Goal: Task Accomplishment & Management: Complete application form

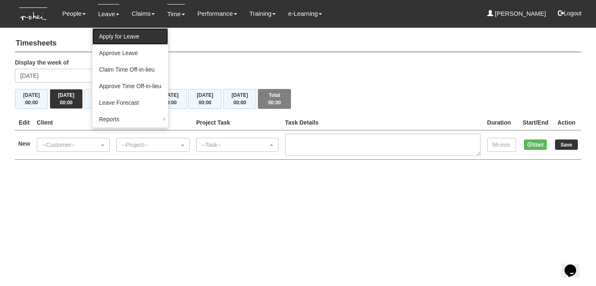
click at [112, 37] on link "Apply for Leave" at bounding box center [130, 36] width 76 height 17
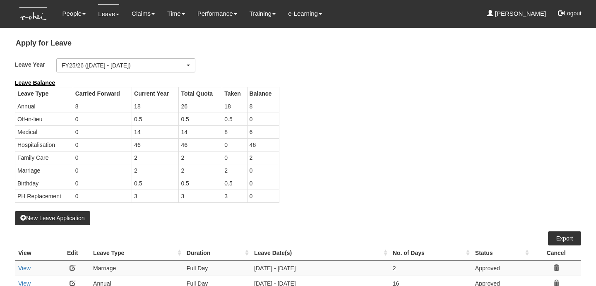
select select "50"
click at [65, 216] on button "New Leave Application" at bounding box center [52, 218] width 75 height 14
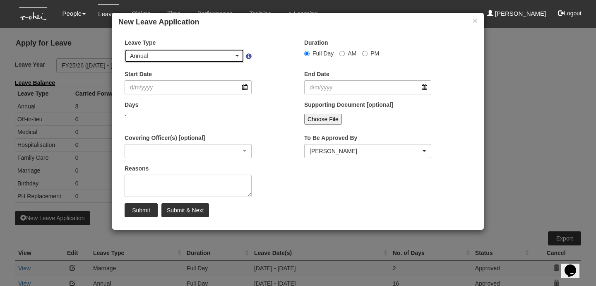
click at [222, 62] on div "Annual" at bounding box center [184, 55] width 119 height 13
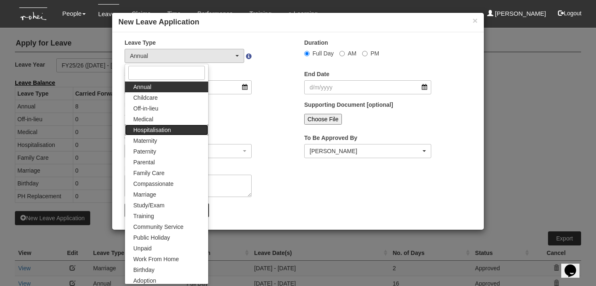
click at [178, 126] on link "Hospitalisation" at bounding box center [166, 130] width 83 height 11
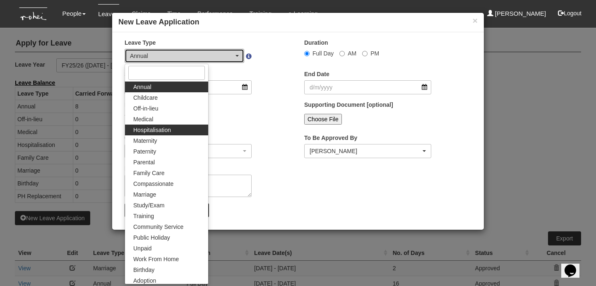
select select "5"
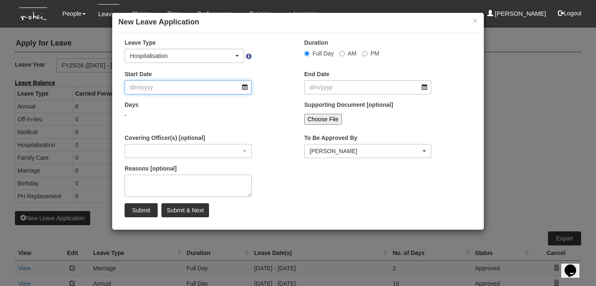
click at [210, 90] on input "Start Date" at bounding box center [188, 87] width 127 height 14
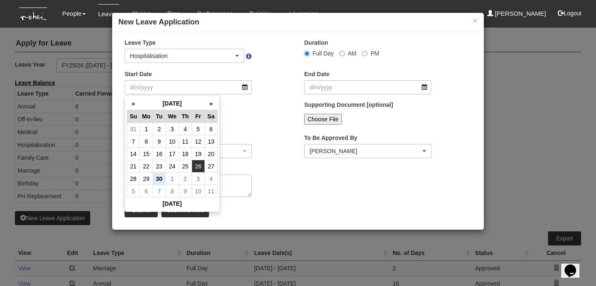
click at [198, 166] on td "26" at bounding box center [198, 166] width 13 height 12
type input "26/9/2025"
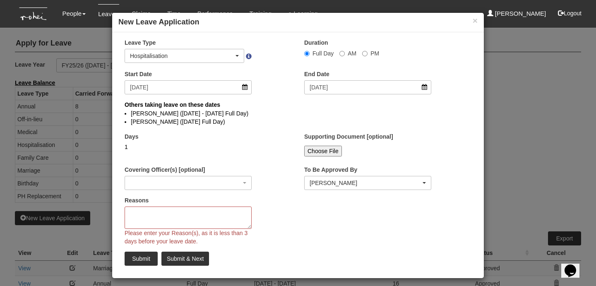
select select
click at [358, 87] on input "26/9/2025" at bounding box center [367, 87] width 127 height 14
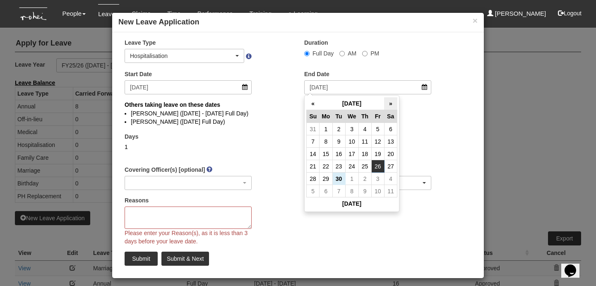
click at [392, 103] on th "»" at bounding box center [390, 103] width 13 height 13
click at [391, 165] on td "25" at bounding box center [390, 166] width 13 height 12
type input "25/10/2025"
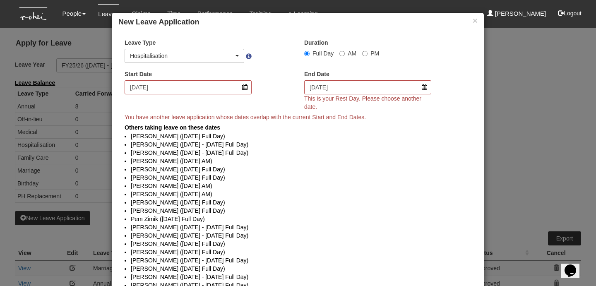
select select
click at [347, 89] on input "25/10/2025" at bounding box center [367, 87] width 127 height 14
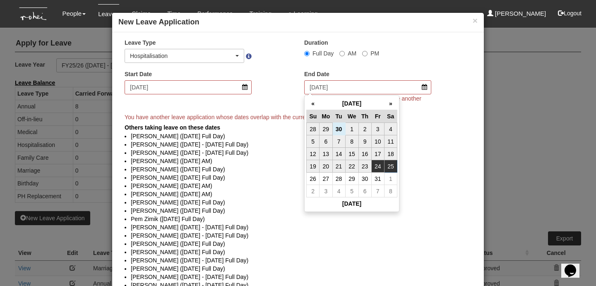
click at [379, 168] on td "24" at bounding box center [377, 166] width 13 height 12
type input "24/10/2025"
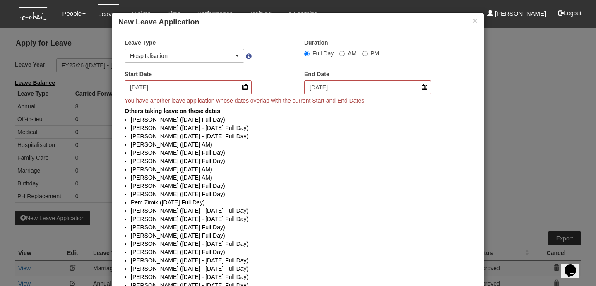
select select
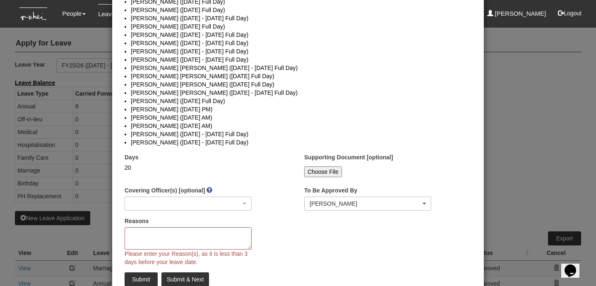
scroll to position [251, 0]
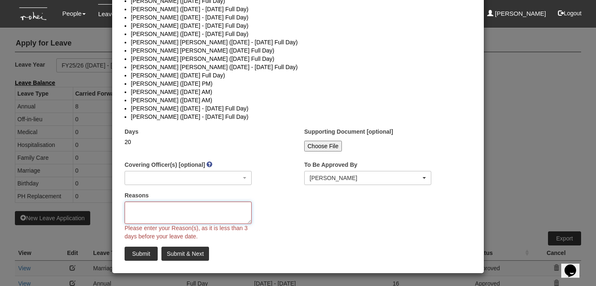
click at [226, 211] on textarea "Reasons" at bounding box center [188, 213] width 127 height 22
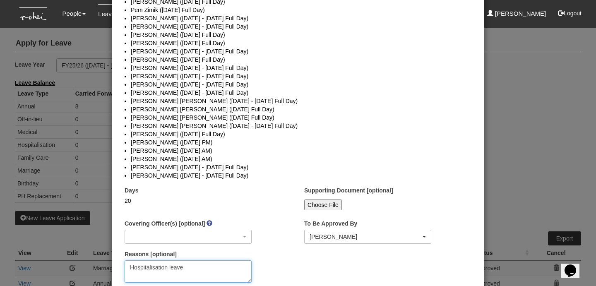
scroll to position [234, 0]
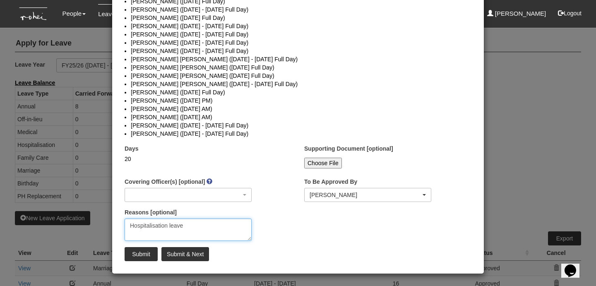
type textarea "Hospitalisation leave"
click at [314, 163] on input "Choose File" at bounding box center [323, 163] width 38 height 11
type input "C:\fakepath\28 Sep_MC.jpg"
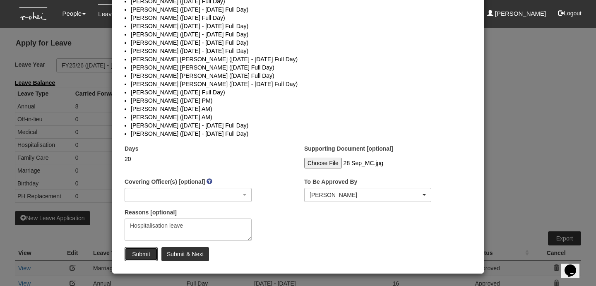
click at [136, 253] on input "Submit" at bounding box center [141, 254] width 33 height 14
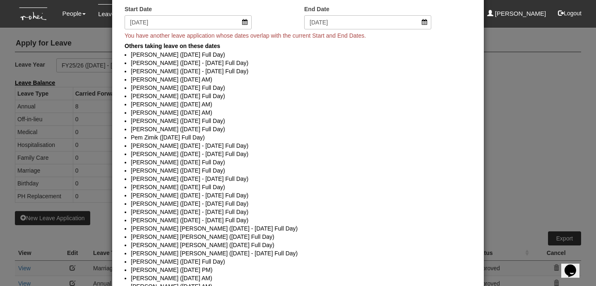
scroll to position [0, 0]
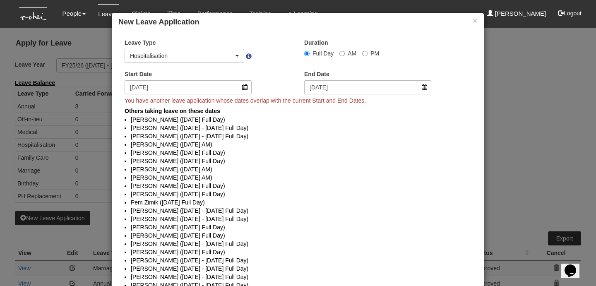
click at [541, 161] on div "× New Leave Application × Leave Type Annual Childcare Off-in-lieu Medical Hospi…" at bounding box center [298, 143] width 596 height 286
click at [473, 21] on button "×" at bounding box center [475, 20] width 5 height 9
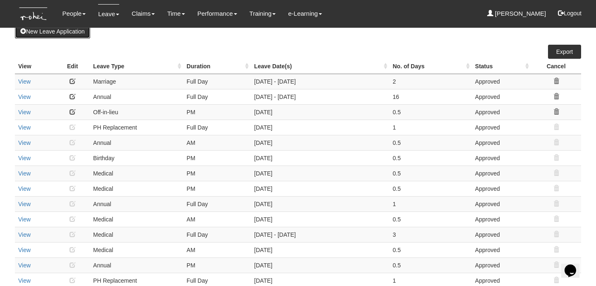
scroll to position [182, 0]
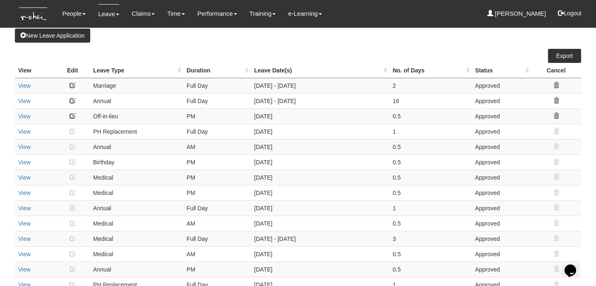
click at [72, 115] on link at bounding box center [73, 116] width 6 height 6
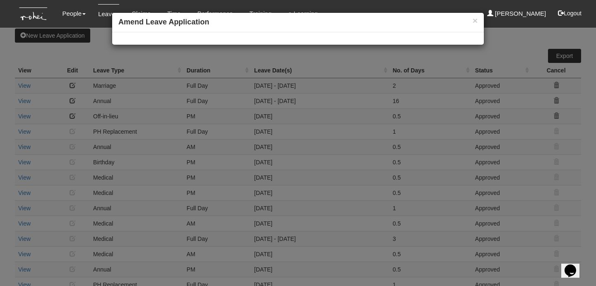
select select
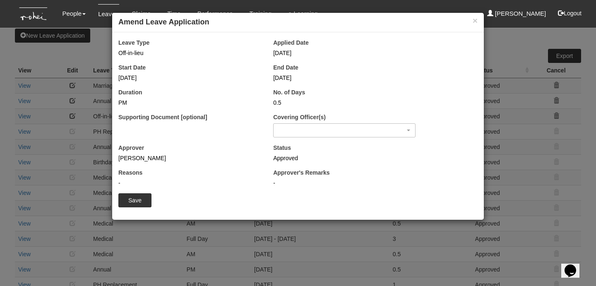
click at [335, 228] on div "× Amend Leave Application × Leave Type Off-in-lieu Applied Date 22/8/2025 Start…" at bounding box center [298, 143] width 596 height 286
click at [473, 19] on button "×" at bounding box center [475, 20] width 5 height 9
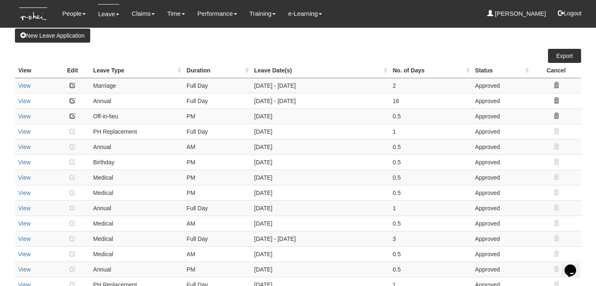
click at [556, 115] on icon at bounding box center [556, 116] width 6 height 6
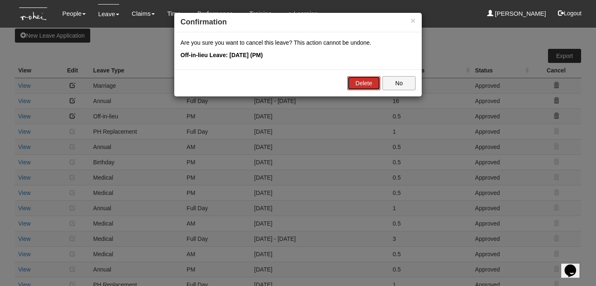
click at [363, 85] on link "Delete" at bounding box center [363, 83] width 33 height 14
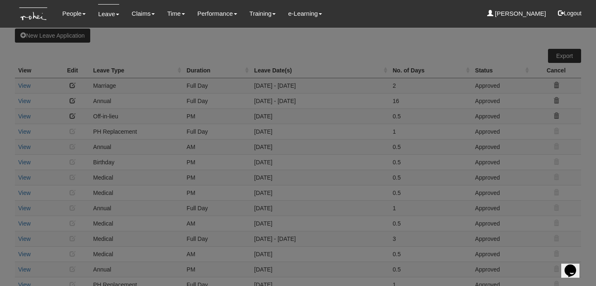
select select "50"
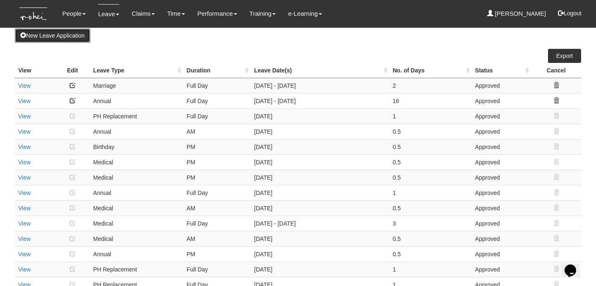
click at [31, 37] on button "New Leave Application" at bounding box center [52, 36] width 75 height 14
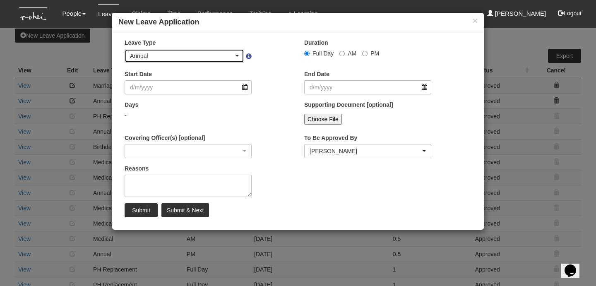
click at [240, 56] on div "Annual" at bounding box center [184, 55] width 119 height 13
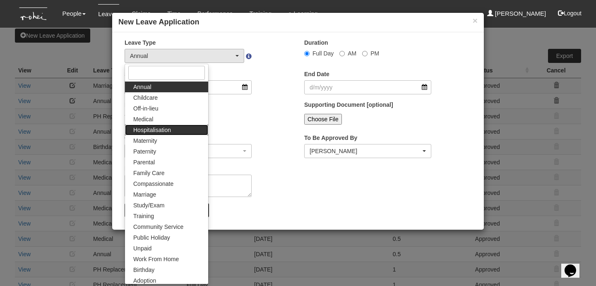
click at [177, 129] on link "Hospitalisation" at bounding box center [166, 130] width 83 height 11
select select "5"
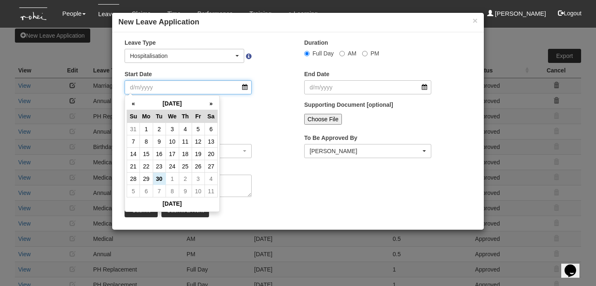
click at [234, 88] on input "Start Date" at bounding box center [188, 87] width 127 height 14
click at [194, 168] on td "26" at bounding box center [198, 166] width 13 height 12
type input "26/9/2025"
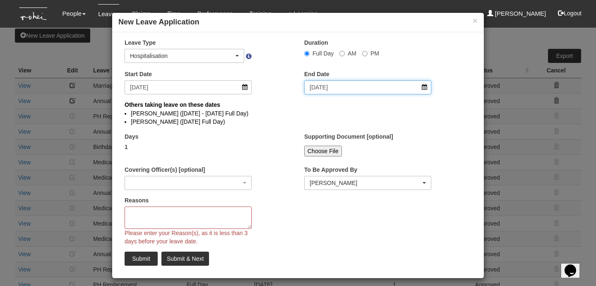
click at [344, 87] on input "26/9/2025" at bounding box center [367, 87] width 127 height 14
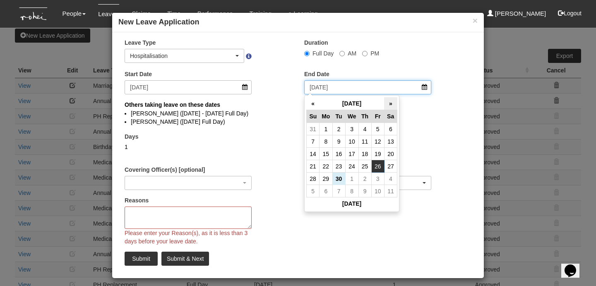
select select
click at [394, 106] on th "»" at bounding box center [390, 103] width 13 height 13
click at [382, 167] on td "24" at bounding box center [377, 166] width 13 height 12
type input "24/10/2025"
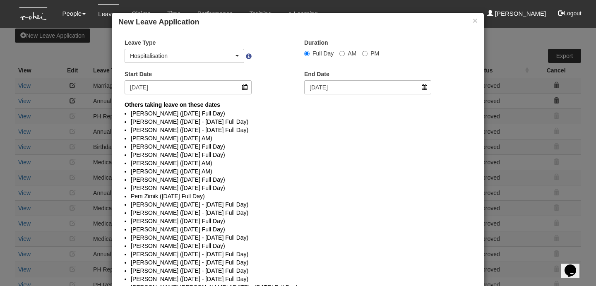
select select
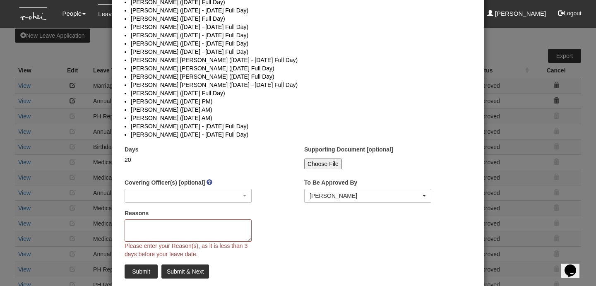
scroll to position [244, 0]
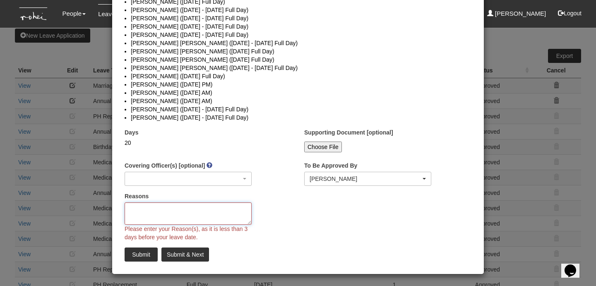
click at [171, 216] on textarea "Reasons" at bounding box center [188, 213] width 127 height 22
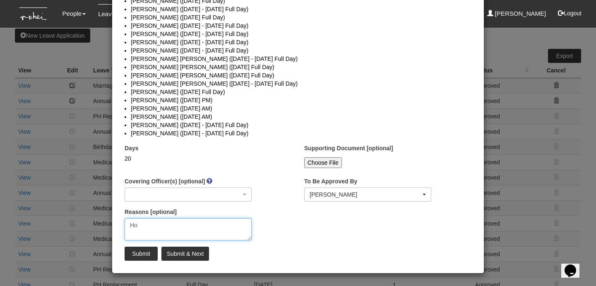
scroll to position [228, 0]
type textarea "Hospitalisation leave"
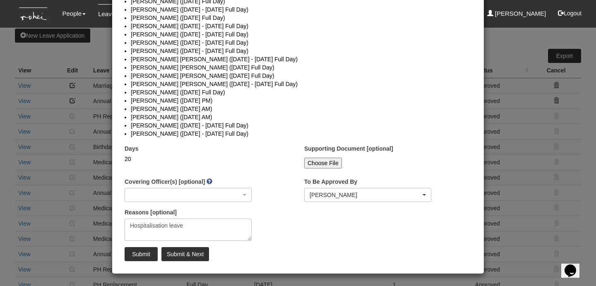
click at [322, 161] on input "Choose File" at bounding box center [323, 163] width 38 height 11
type input "C:\fakepath\28 Sep_MC.jpg"
click at [146, 253] on input "Submit" at bounding box center [141, 254] width 33 height 14
select select "1"
select select
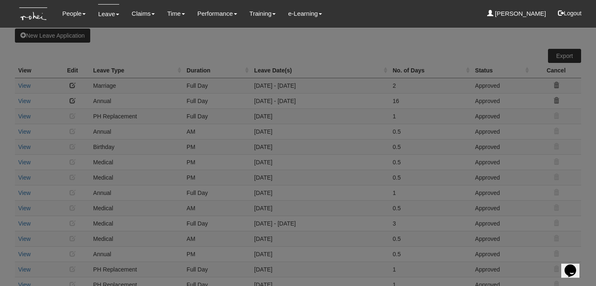
scroll to position [0, 0]
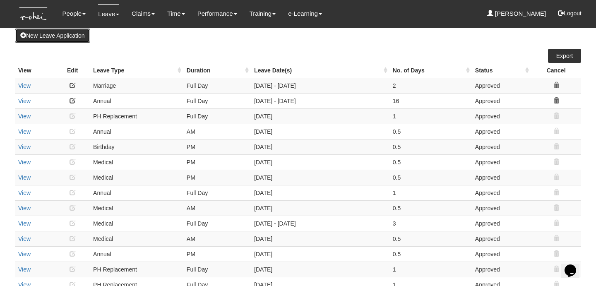
select select "50"
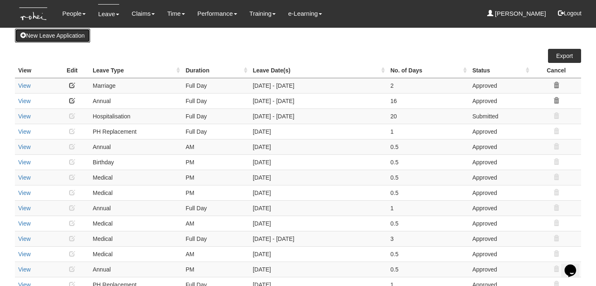
click at [69, 34] on button "New Leave Application" at bounding box center [52, 36] width 75 height 14
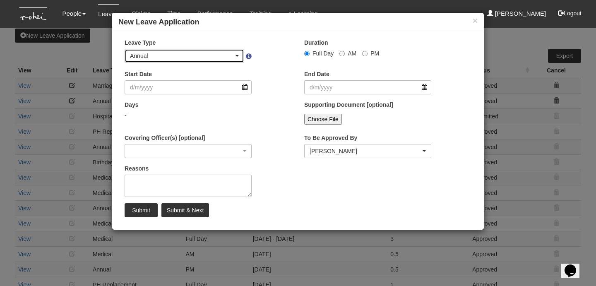
click at [217, 50] on div "Annual" at bounding box center [184, 55] width 119 height 13
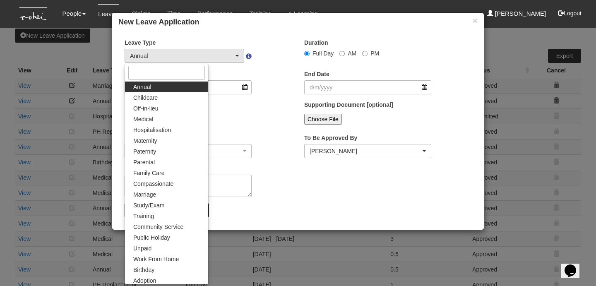
click at [519, 42] on div "× New Leave Application × Leave Type Annual Childcare Off-in-lieu Medical Hospi…" at bounding box center [298, 143] width 596 height 286
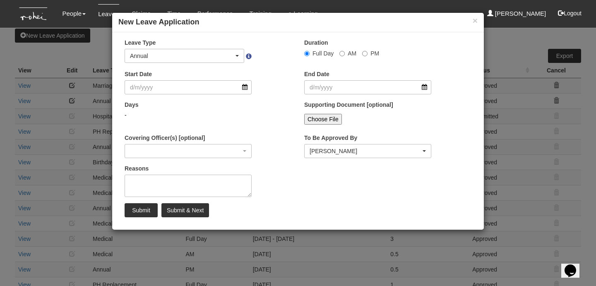
click at [509, 51] on div "× New Leave Application × Leave Type Annual Childcare Off-in-lieu Medical Hospi…" at bounding box center [298, 143] width 596 height 286
click at [473, 22] on button "×" at bounding box center [475, 20] width 5 height 9
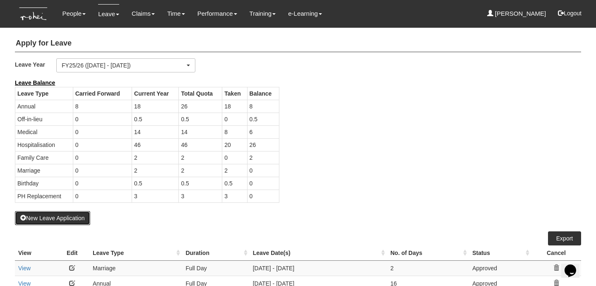
click at [44, 215] on button "New Leave Application" at bounding box center [52, 218] width 75 height 14
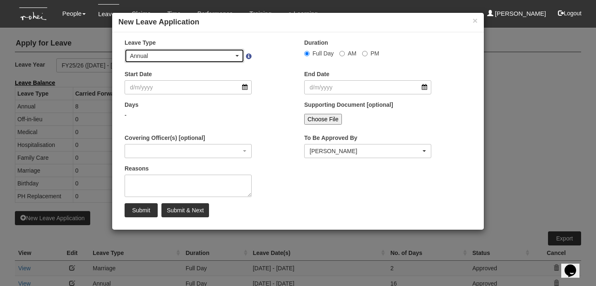
click at [192, 59] on div "Annual" at bounding box center [182, 56] width 104 height 8
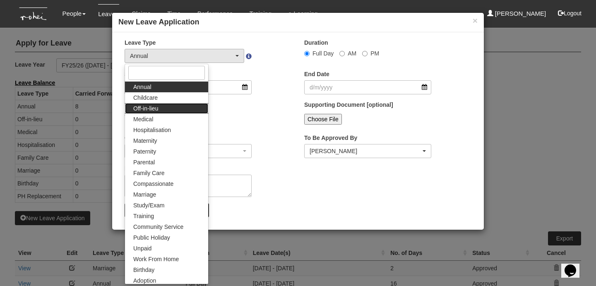
click at [151, 104] on span "Off-in-lieu" at bounding box center [145, 108] width 25 height 8
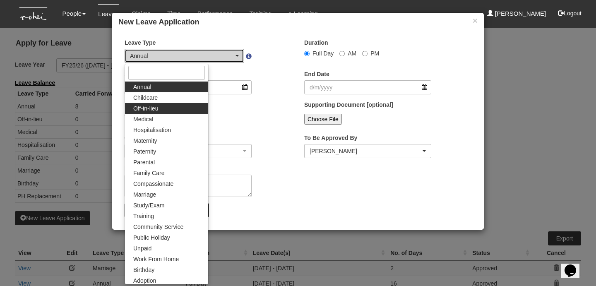
select select "3"
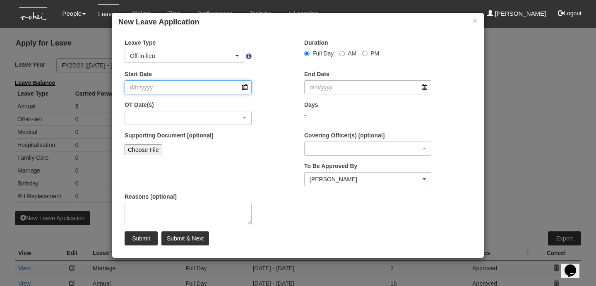
click at [159, 84] on input "Start Date" at bounding box center [188, 87] width 127 height 14
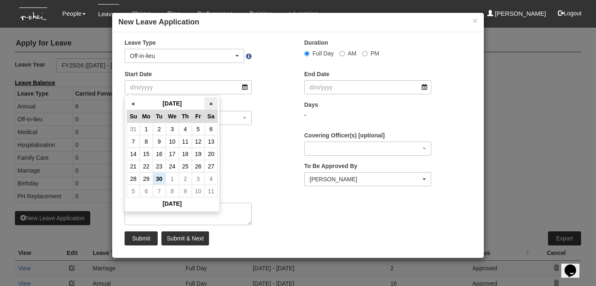
click at [210, 106] on th "»" at bounding box center [210, 103] width 13 height 13
click at [157, 178] on td "25" at bounding box center [159, 179] width 13 height 12
type input "25/11/2025"
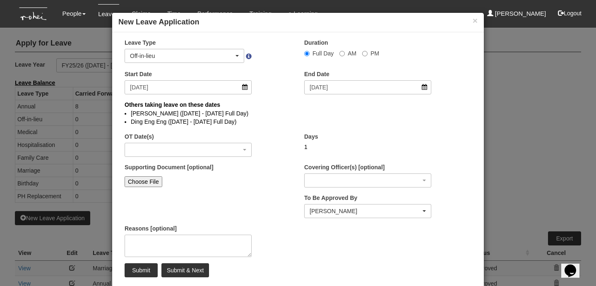
select select
click at [363, 53] on input "PM" at bounding box center [364, 53] width 5 height 5
radio input "true"
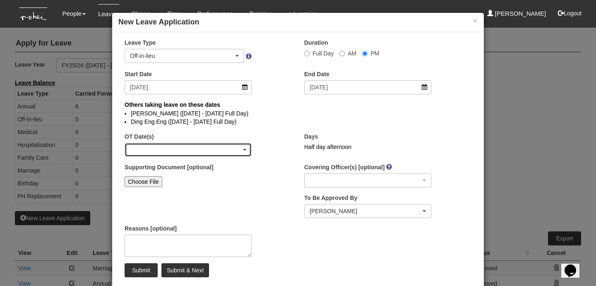
click at [152, 151] on div "button" at bounding box center [188, 149] width 126 height 13
click at [173, 151] on div "button" at bounding box center [188, 149] width 126 height 13
click at [247, 152] on div "button" at bounding box center [188, 149] width 126 height 13
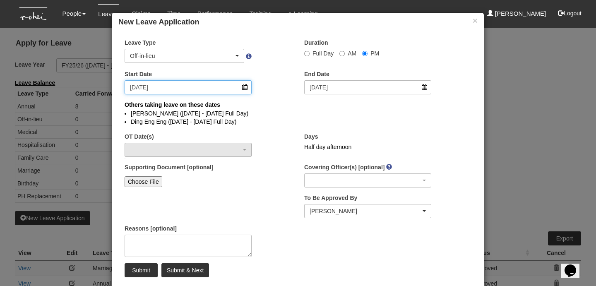
click at [231, 85] on input "25/11/2025" at bounding box center [188, 87] width 127 height 14
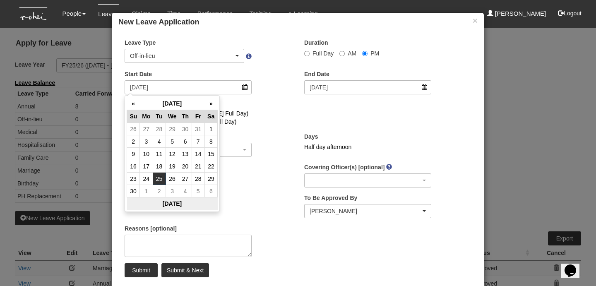
click at [165, 209] on th "Today" at bounding box center [172, 203] width 91 height 13
type input "30/9/2025"
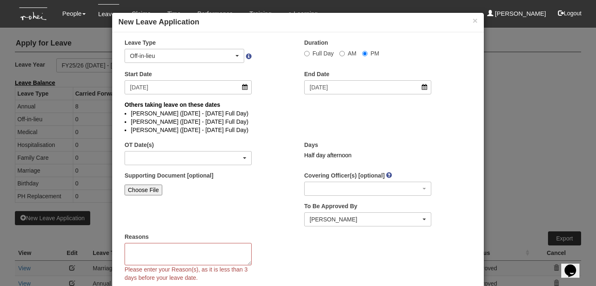
select select
click at [224, 161] on div "button" at bounding box center [188, 157] width 126 height 13
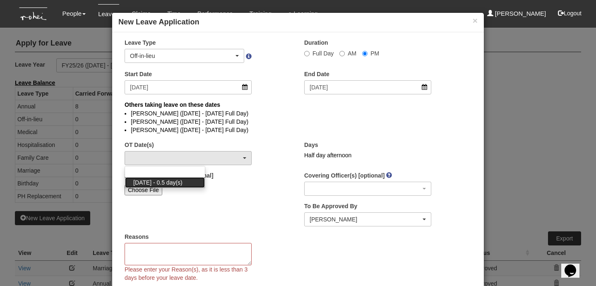
click at [182, 182] on span "16/8/2025 - 0.5 day(s)" at bounding box center [157, 182] width 49 height 8
select select "1097"
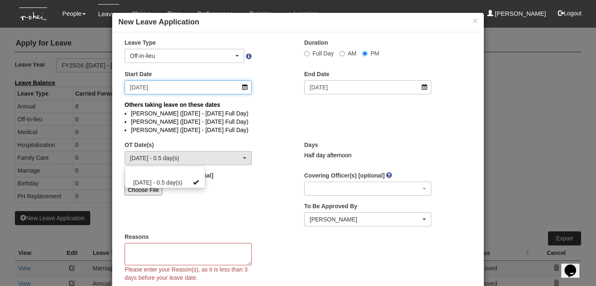
click at [244, 88] on input "30/9/2025" at bounding box center [188, 87] width 127 height 14
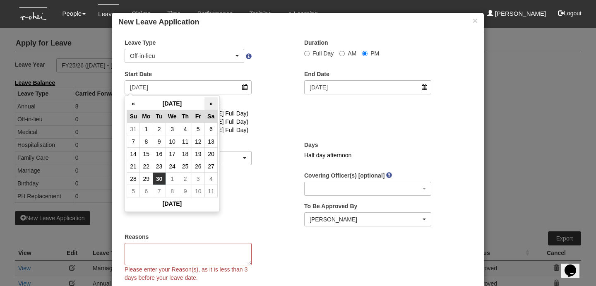
click at [213, 105] on th "»" at bounding box center [210, 103] width 13 height 13
click at [160, 178] on td "25" at bounding box center [159, 179] width 13 height 12
type input "25/11/2025"
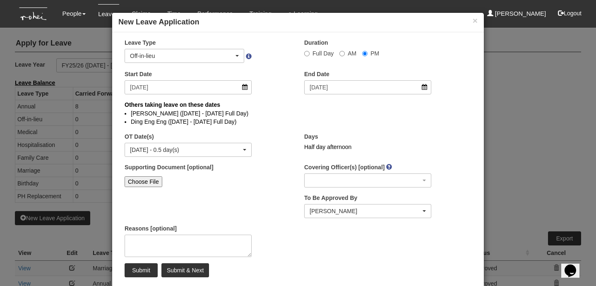
select select
click at [145, 268] on input "Submit" at bounding box center [141, 270] width 33 height 14
select select "50"
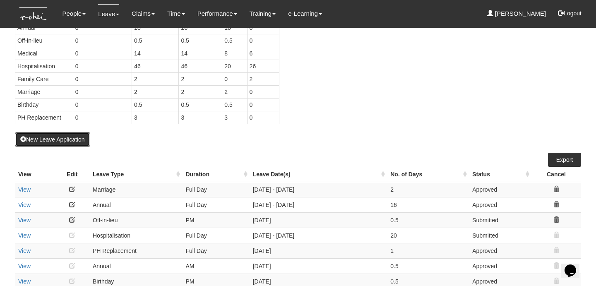
scroll to position [79, 0]
